Goal: Information Seeking & Learning: Learn about a topic

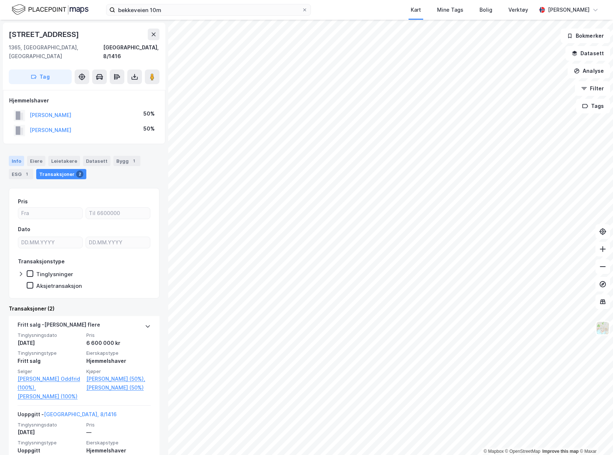
click at [17, 156] on div "Info" at bounding box center [16, 161] width 15 height 10
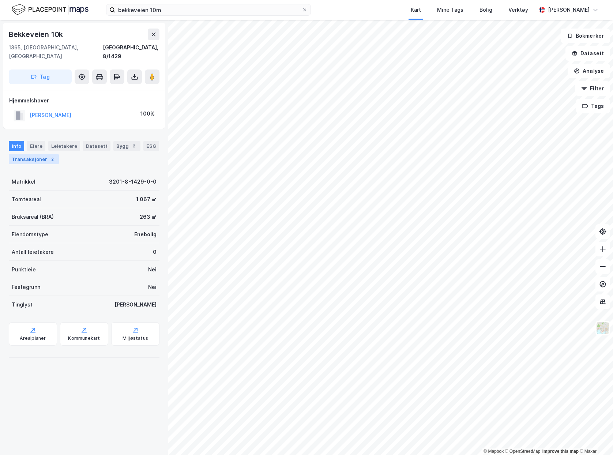
click at [36, 154] on div "Transaksjoner 2" at bounding box center [34, 159] width 50 height 10
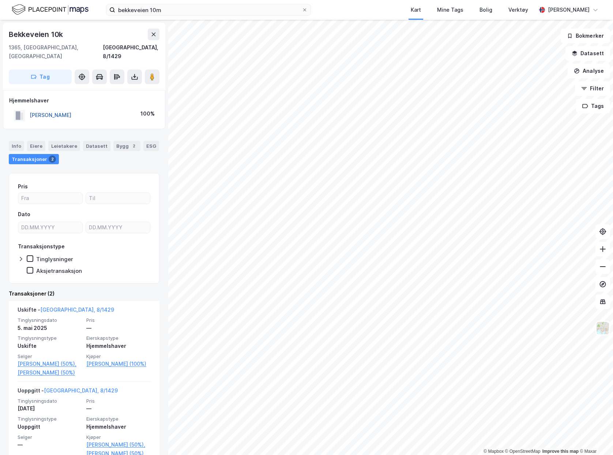
click at [0, 0] on button "[PERSON_NAME]" at bounding box center [0, 0] width 0 height 0
